Goal: Use online tool/utility: Utilize a website feature to perform a specific function

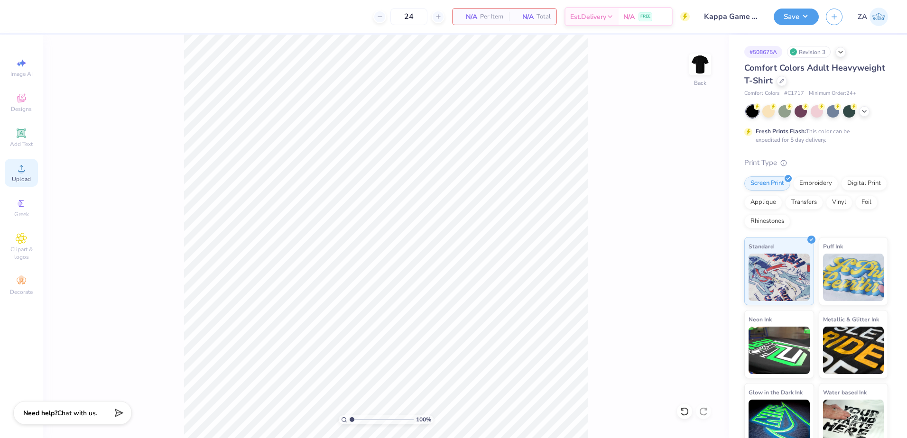
click at [30, 176] on span "Upload" at bounding box center [21, 179] width 19 height 8
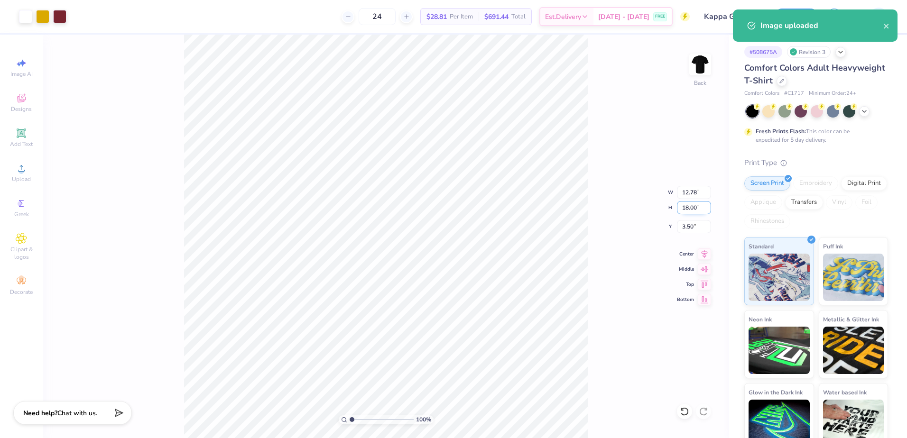
drag, startPoint x: 679, startPoint y: 212, endPoint x: 698, endPoint y: 212, distance: 19.0
click at [698, 212] on input "18.00" at bounding box center [694, 207] width 34 height 13
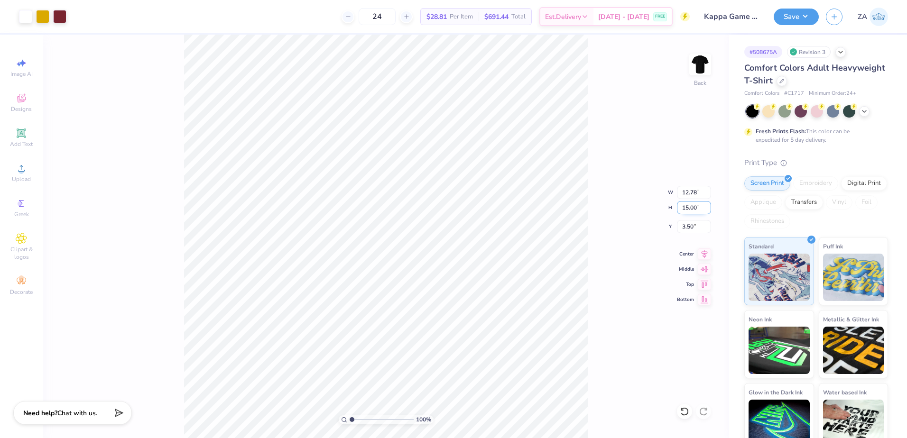
type input "15.00"
type input "10.65"
drag, startPoint x: 682, startPoint y: 229, endPoint x: 696, endPoint y: 230, distance: 13.4
click at [696, 230] on input "5.00" at bounding box center [694, 226] width 34 height 13
type input "3.00"
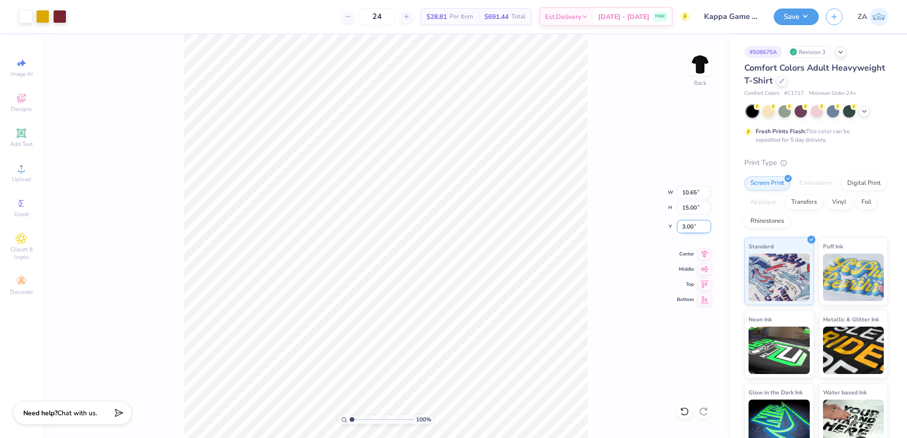
drag, startPoint x: 688, startPoint y: 228, endPoint x: 706, endPoint y: 226, distance: 18.1
click at [702, 228] on input "3.00" at bounding box center [694, 226] width 34 height 13
type input "2.00"
click at [356, 421] on input "range" at bounding box center [382, 419] width 64 height 9
drag, startPoint x: 354, startPoint y: 420, endPoint x: 362, endPoint y: 419, distance: 7.7
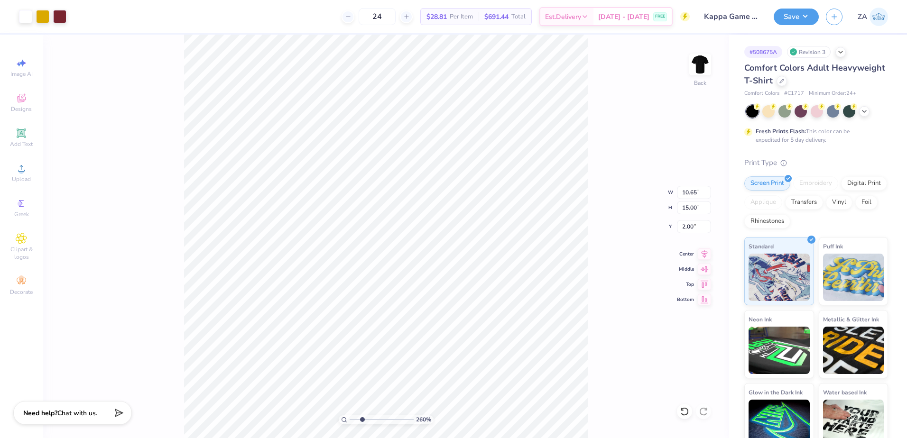
click at [362, 419] on input "range" at bounding box center [382, 419] width 64 height 9
drag, startPoint x: 361, startPoint y: 420, endPoint x: 348, endPoint y: 418, distance: 13.4
type input "1"
click at [350, 418] on input "range" at bounding box center [382, 419] width 64 height 9
click at [801, 22] on button "Save" at bounding box center [795, 15] width 45 height 17
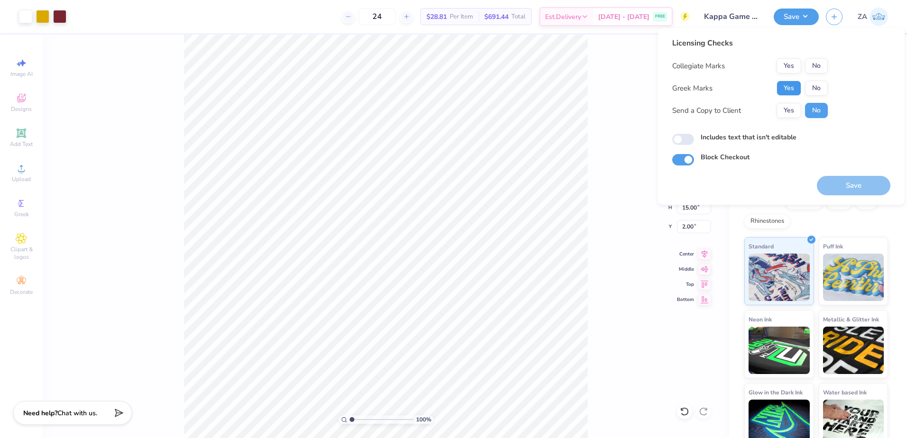
click at [791, 84] on button "Yes" at bounding box center [788, 88] width 25 height 15
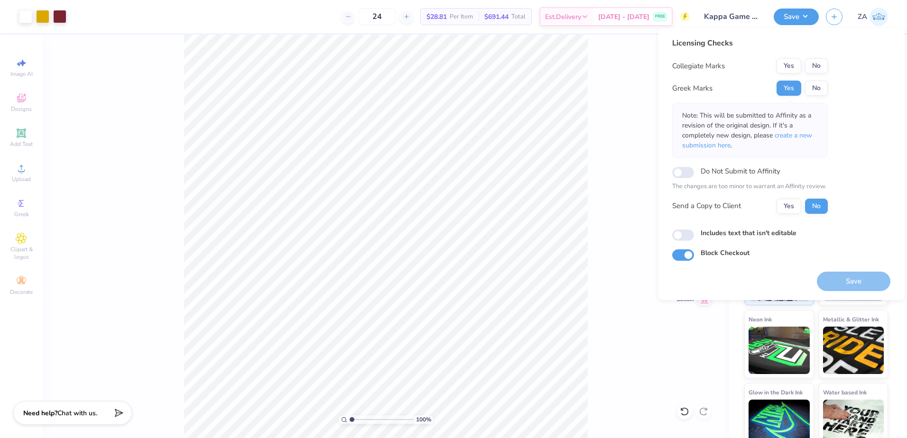
click at [814, 67] on button "No" at bounding box center [816, 65] width 23 height 15
click at [851, 282] on button "Save" at bounding box center [854, 281] width 74 height 19
